Goal: Task Accomplishment & Management: Manage account settings

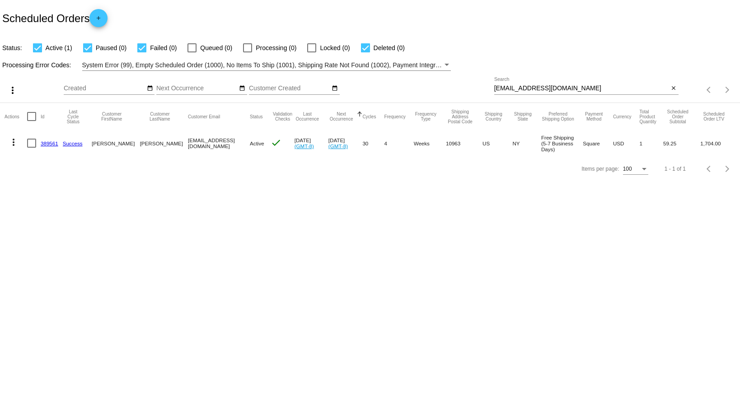
click at [530, 91] on input "[EMAIL_ADDRESS][DOMAIN_NAME]" at bounding box center [581, 88] width 175 height 7
paste input "984168"
type input "984168"
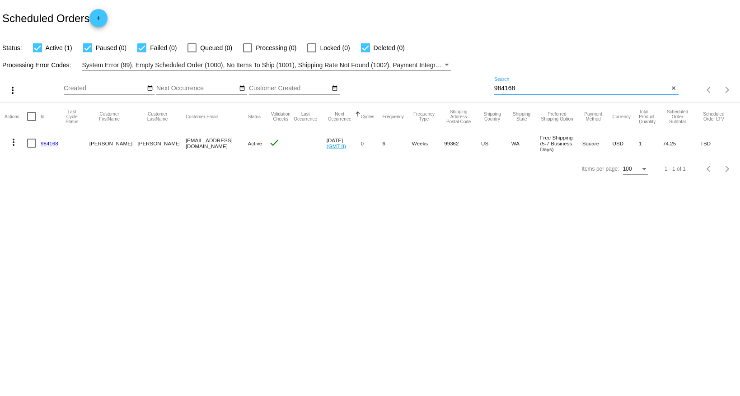
click at [13, 144] on mat-icon "more_vert" at bounding box center [13, 142] width 11 height 11
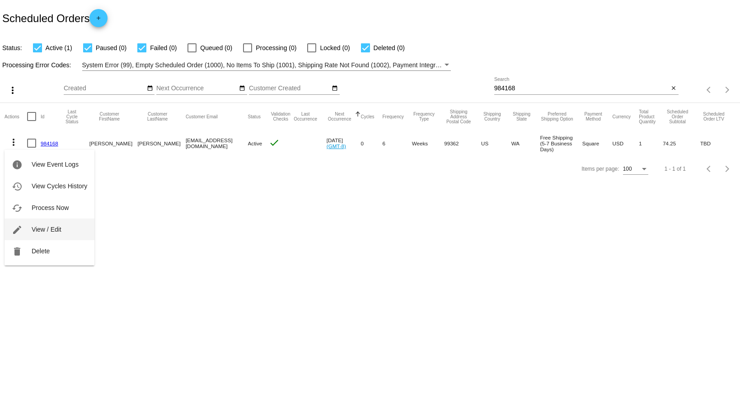
click at [34, 231] on span "View / Edit" at bounding box center [47, 229] width 30 height 7
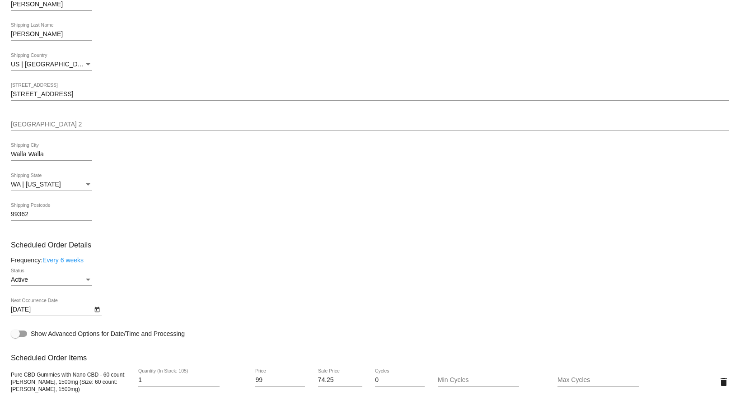
scroll to position [201, 0]
click at [88, 282] on div "Status" at bounding box center [88, 280] width 5 height 2
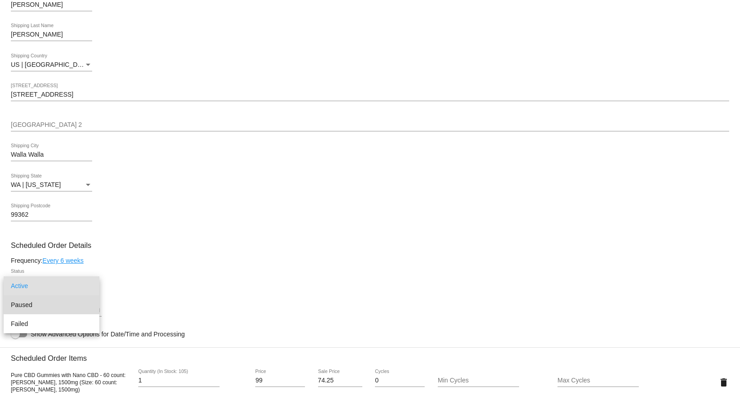
click at [79, 302] on span "Paused" at bounding box center [51, 305] width 81 height 19
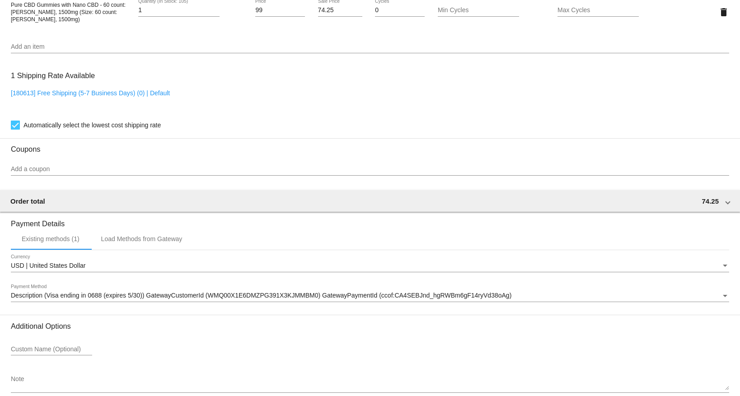
scroll to position [625, 0]
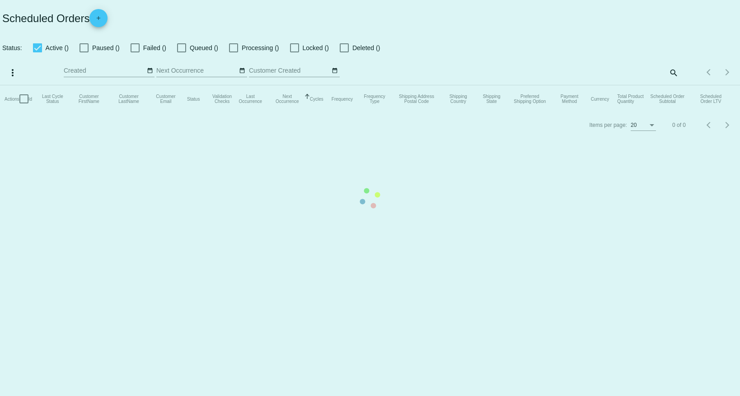
checkbox input "true"
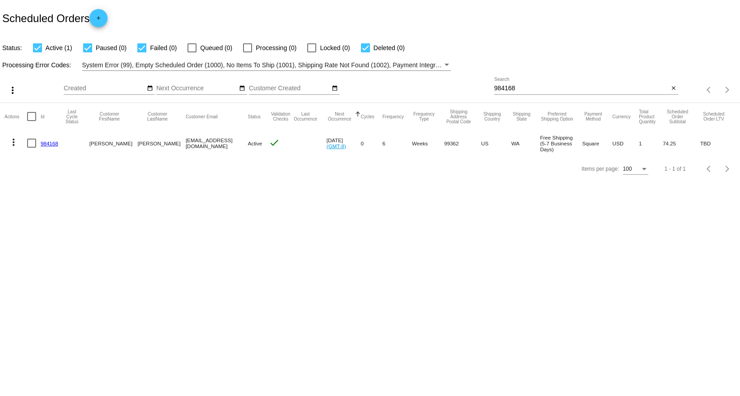
click at [12, 146] on mat-icon "more_vert" at bounding box center [13, 142] width 11 height 11
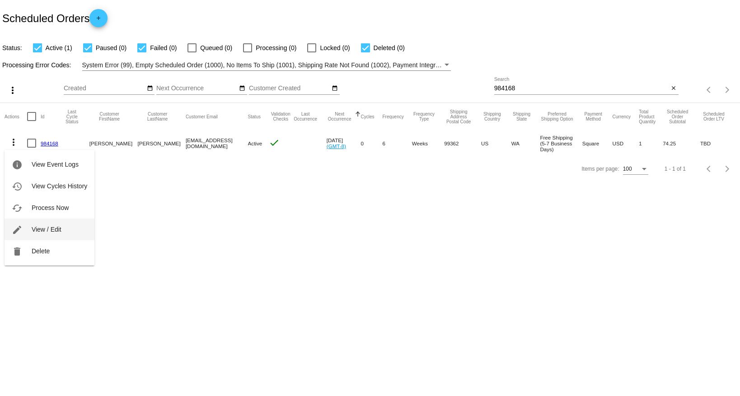
click at [49, 228] on span "View / Edit" at bounding box center [47, 229] width 30 height 7
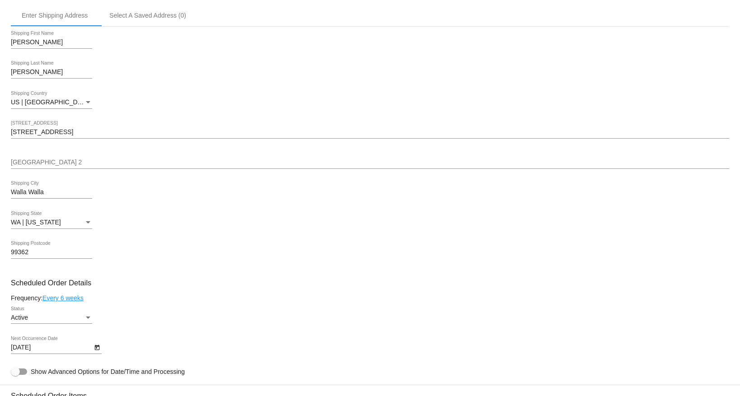
scroll to position [164, 0]
click at [89, 318] on div "Status" at bounding box center [88, 317] width 5 height 2
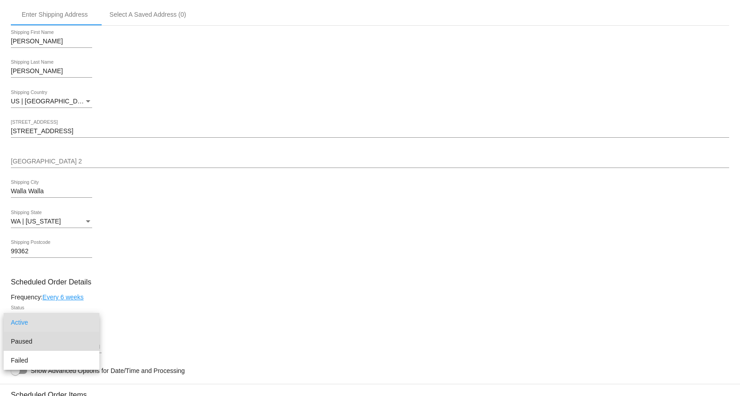
click at [89, 340] on span "Paused" at bounding box center [51, 341] width 81 height 19
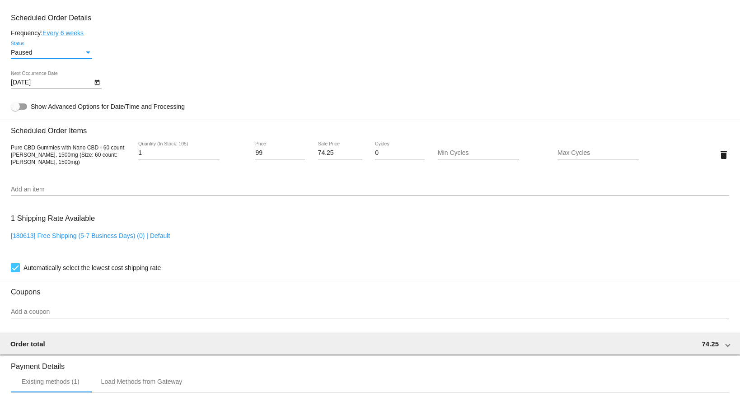
scroll to position [625, 0]
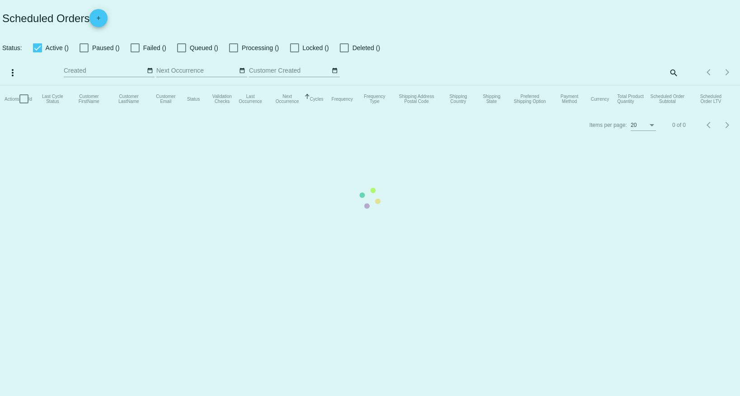
checkbox input "true"
